Goal: Find specific page/section: Find specific page/section

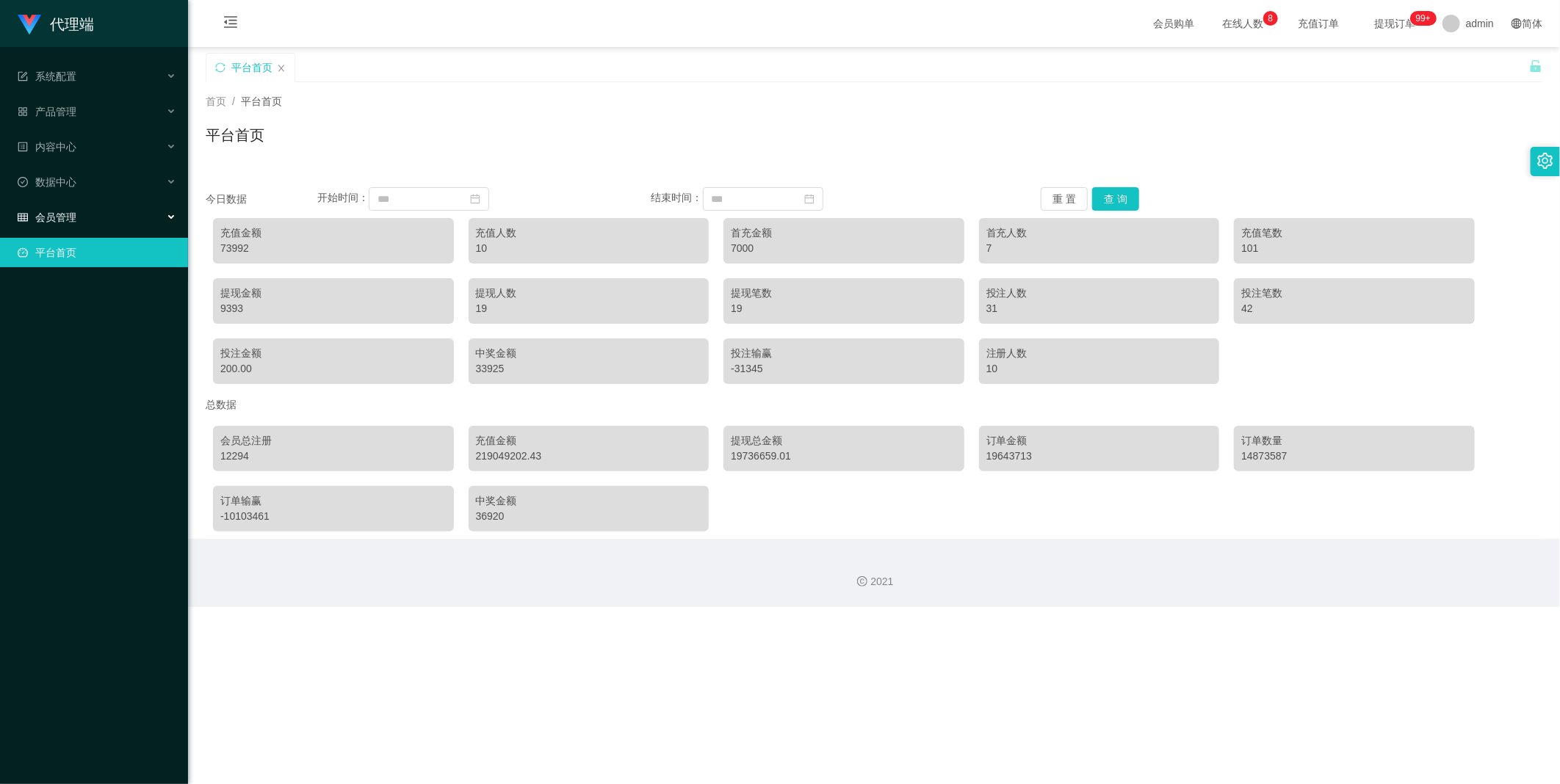
click at [92, 220] on div "会员管理" at bounding box center [94, 218] width 188 height 29
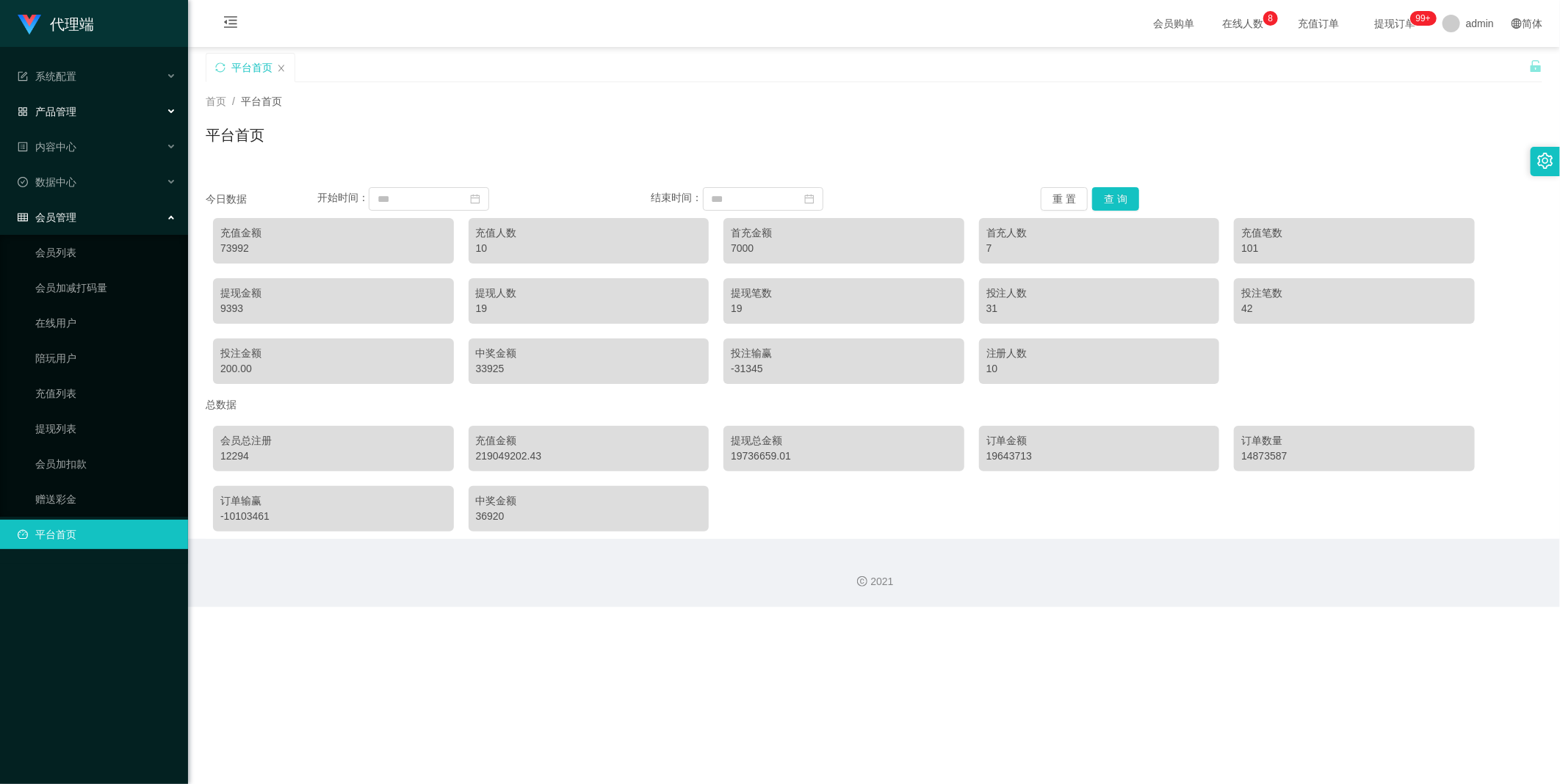
click at [98, 116] on div "产品管理" at bounding box center [94, 112] width 188 height 29
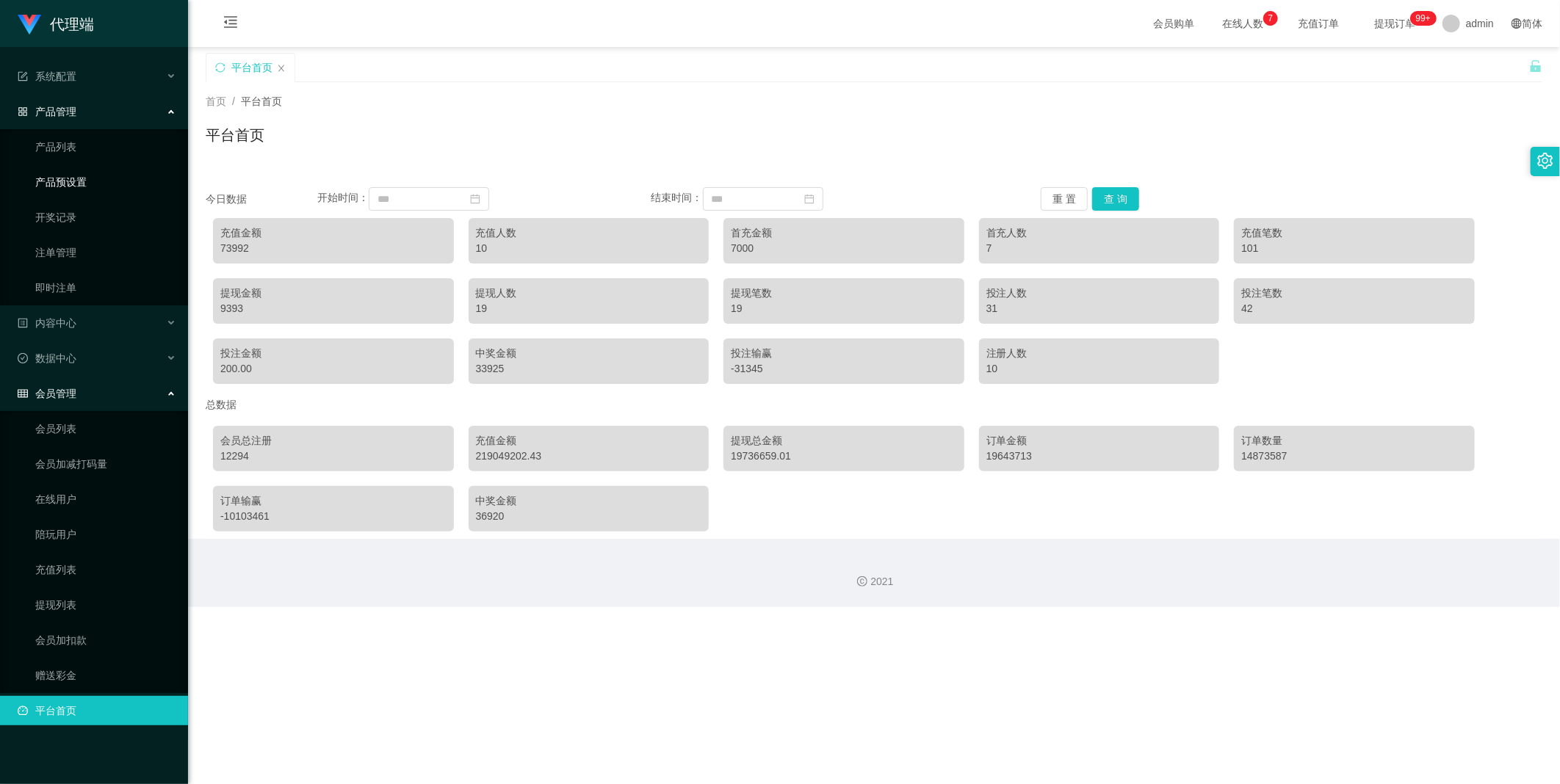
click at [102, 179] on link "产品预设置" at bounding box center [105, 182] width 141 height 29
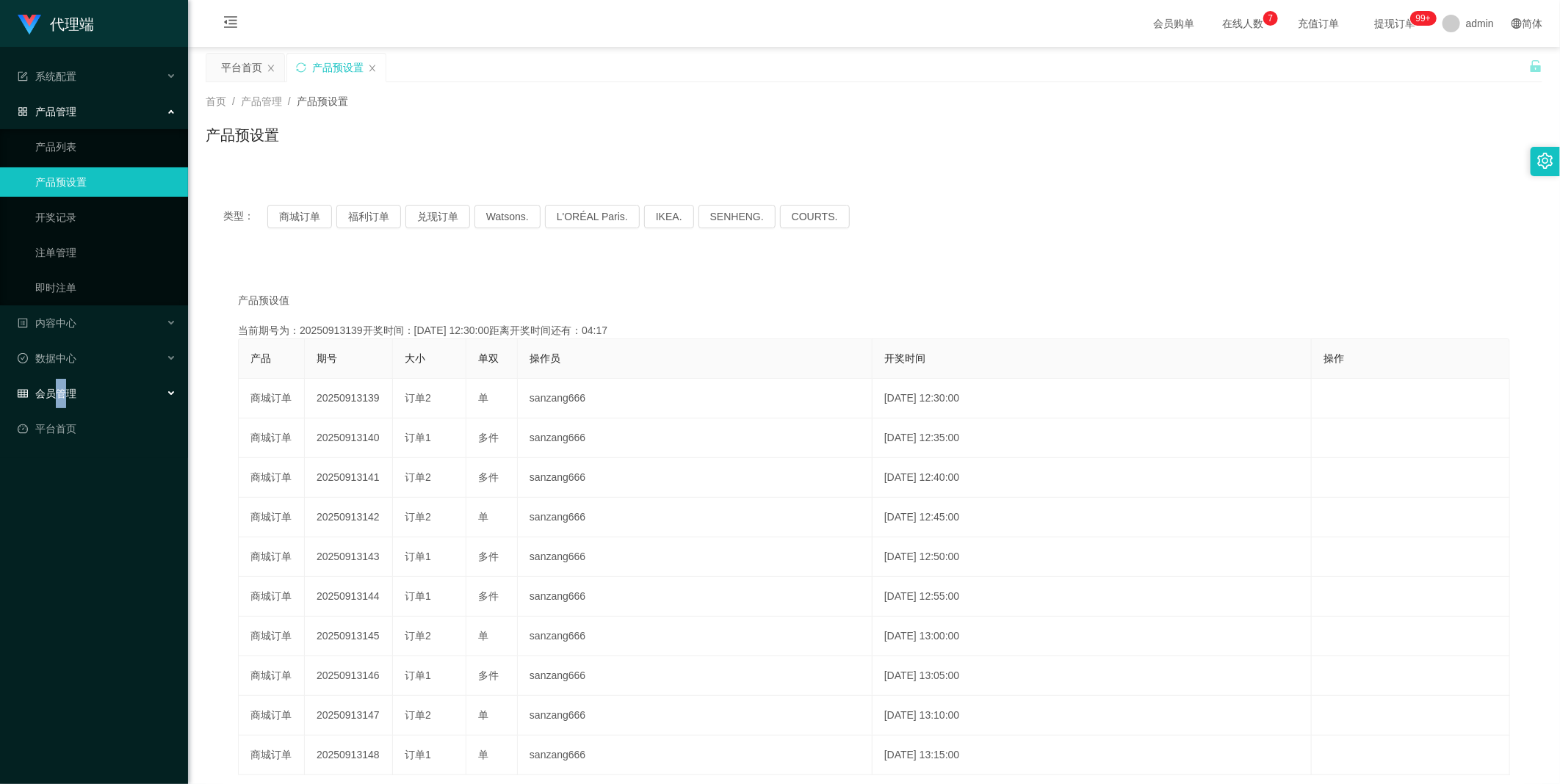
click at [61, 365] on div "会员管理" at bounding box center [94, 394] width 188 height 29
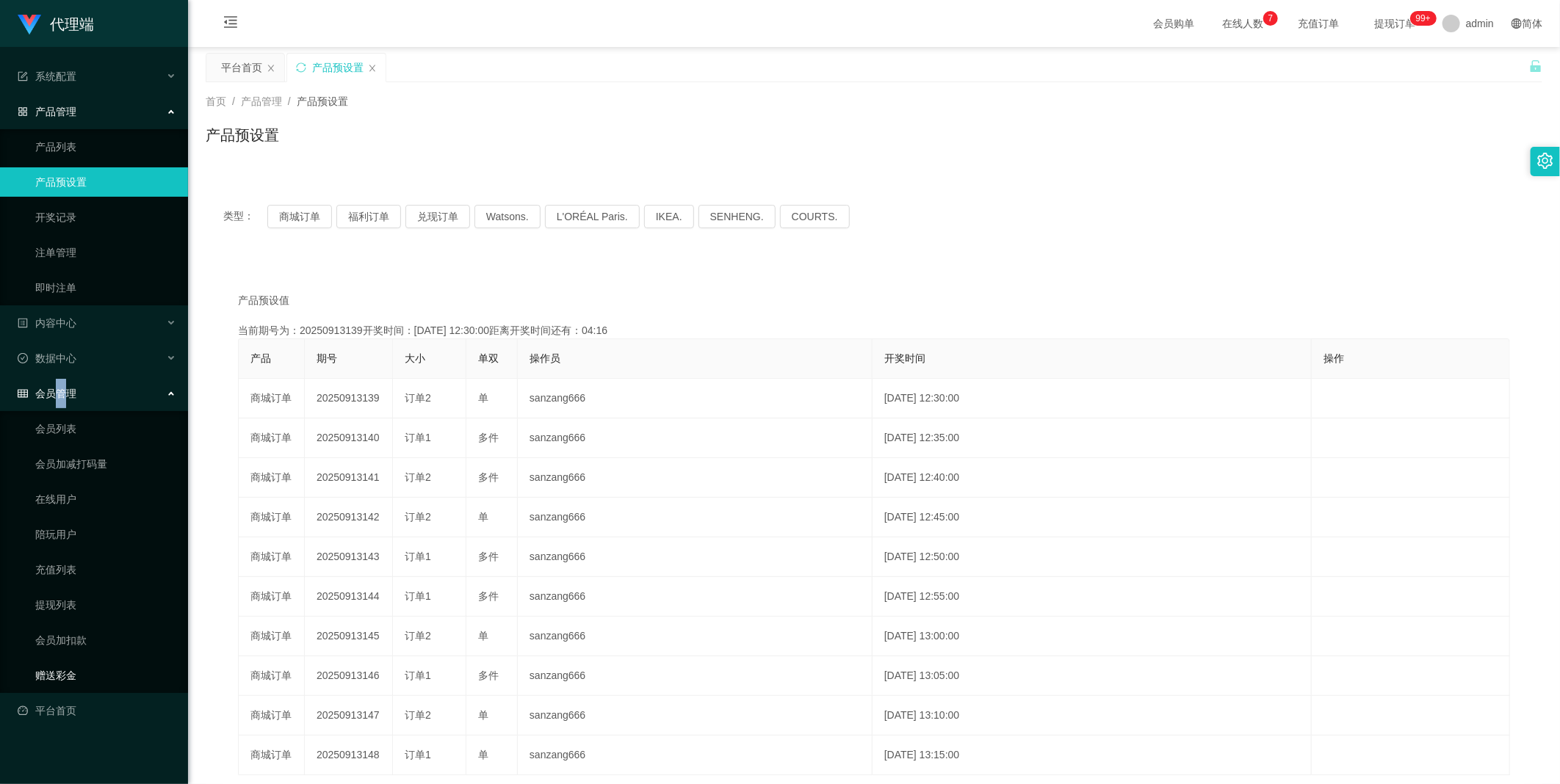
click at [62, 365] on link "赠送彩金" at bounding box center [105, 676] width 141 height 29
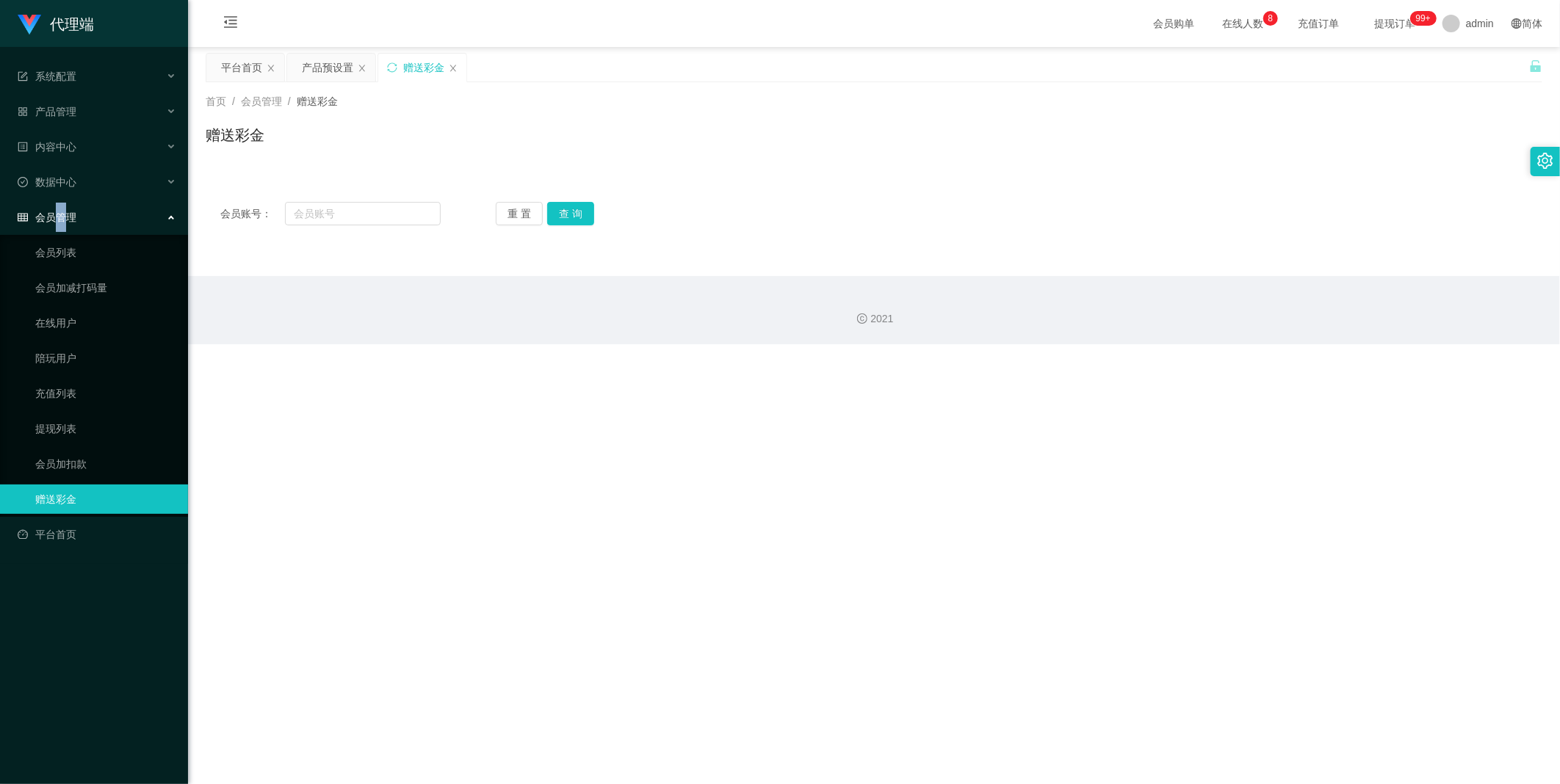
drag, startPoint x: 334, startPoint y: 77, endPoint x: 356, endPoint y: 86, distance: 23.8
click at [334, 75] on div "产品预设置" at bounding box center [327, 67] width 51 height 28
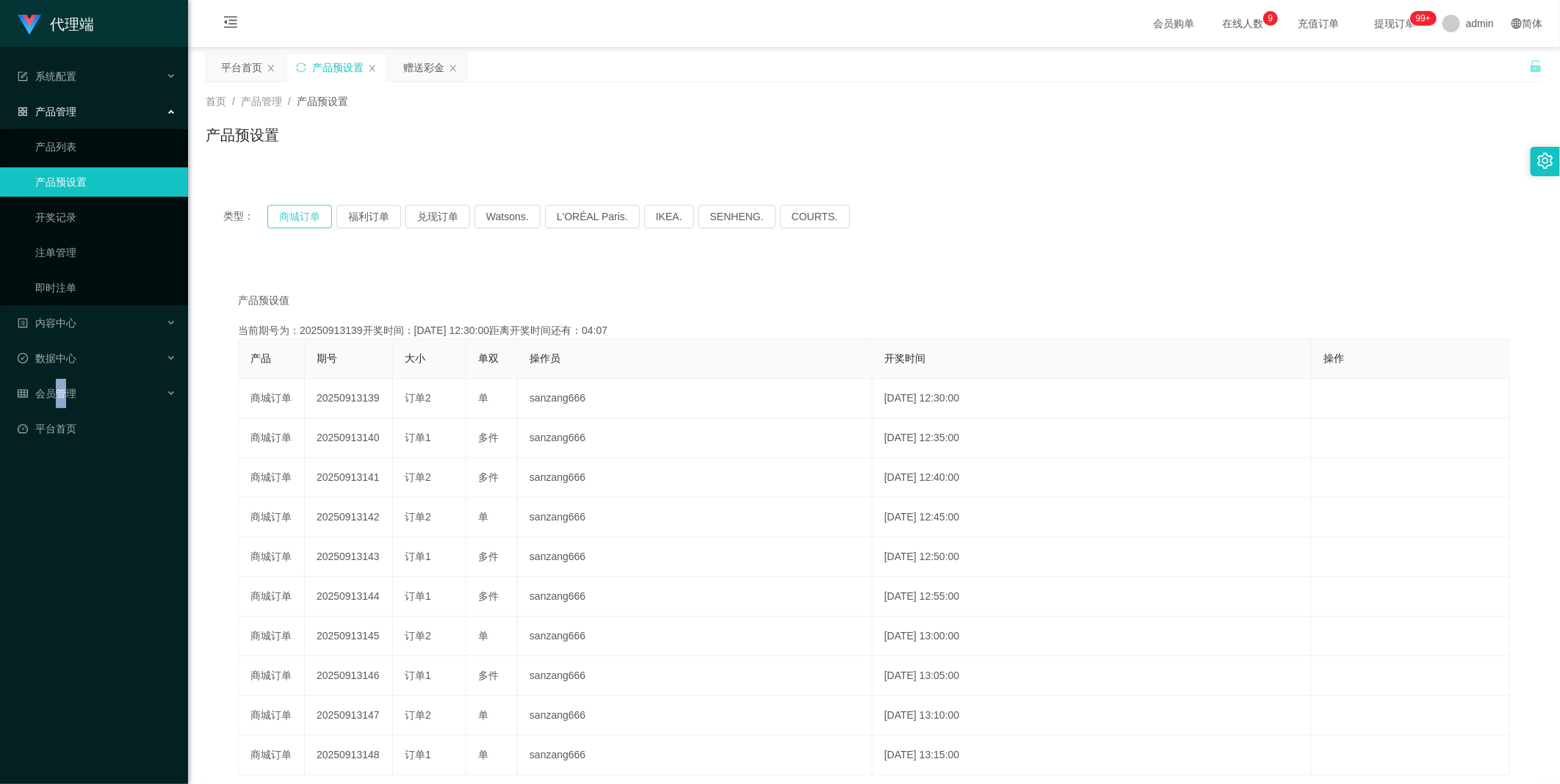
click at [294, 218] on button "商城订单" at bounding box center [299, 216] width 64 height 23
click at [269, 195] on div "类型： 商城订单 福利订单 兑现订单 Watsons. L'ORÉAL Paris. IKEA. [GEOGRAPHIC_DATA]. COURTS." at bounding box center [873, 217] width 1337 height 59
click at [277, 214] on button "商城订单" at bounding box center [299, 216] width 64 height 23
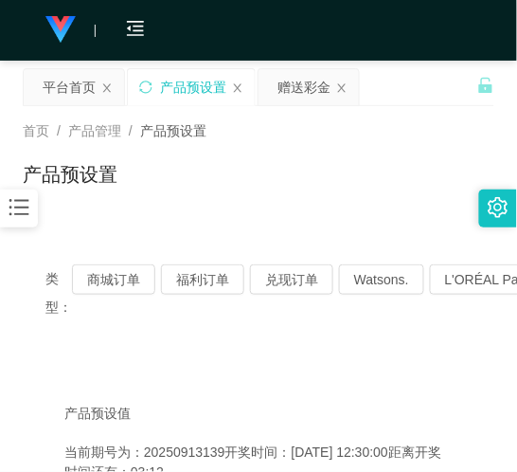
click at [339, 339] on div "类型： 商城订单 福利订单 兑现订单 Watsons. L'ORÉAL Paris. IKEA. [GEOGRAPHIC_DATA]. COURTS." at bounding box center [259, 293] width 472 height 102
